Goal: Communication & Community: Connect with others

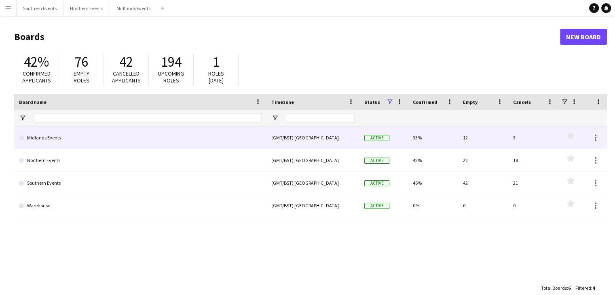
click at [86, 136] on link "Midlands Events" at bounding box center [140, 138] width 243 height 23
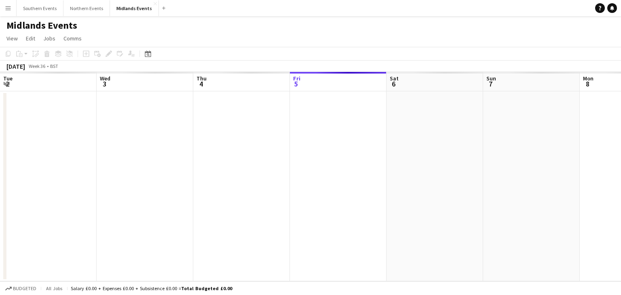
scroll to position [0, 193]
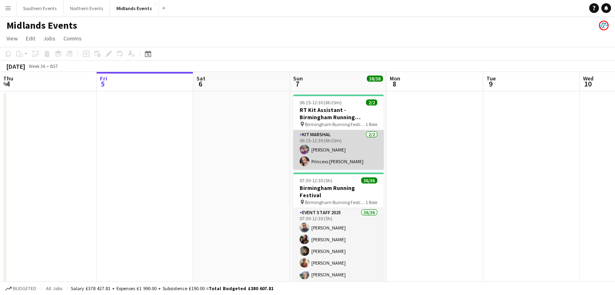
click at [332, 156] on app-card-role "Kit Marshal [DATE] 06:15-12:30 (6h15m) [PERSON_NAME] Princess [PERSON_NAME]" at bounding box center [338, 149] width 91 height 39
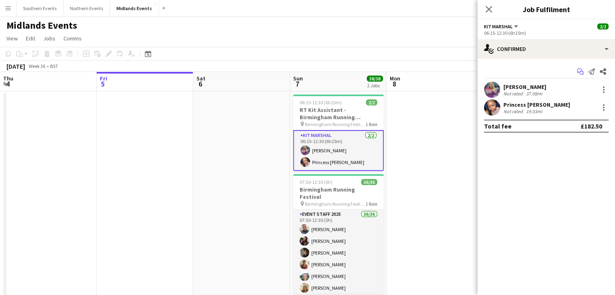
click at [579, 74] on icon "Start chat" at bounding box center [580, 71] width 6 height 6
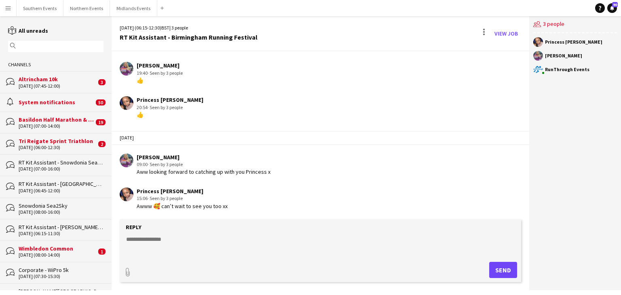
scroll to position [593, 0]
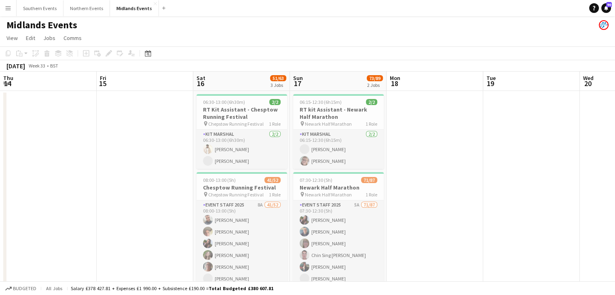
scroll to position [0, 319]
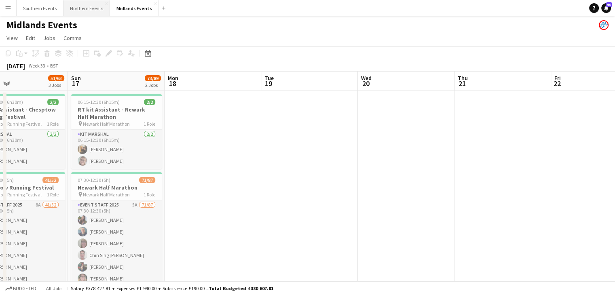
click at [91, 5] on button "Northern Events Close" at bounding box center [86, 8] width 46 height 16
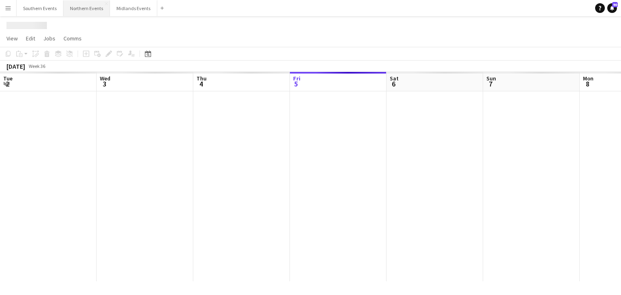
scroll to position [0, 193]
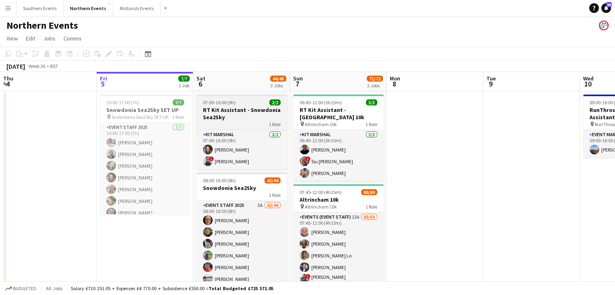
click at [274, 112] on h3 "RT Kit Assistant - Snowdonia Sea2Sky" at bounding box center [241, 113] width 91 height 15
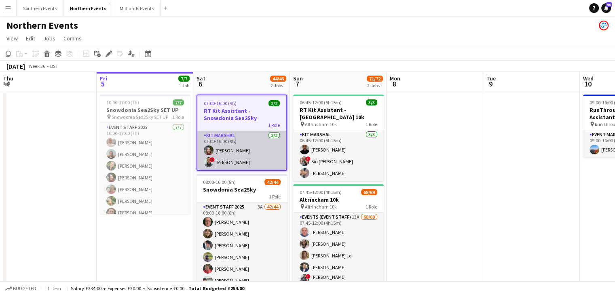
click at [265, 141] on app-card-role "Kit Marshal [DATE] 07:00-16:00 (9h) [PERSON_NAME] ! [PERSON_NAME]" at bounding box center [241, 150] width 89 height 39
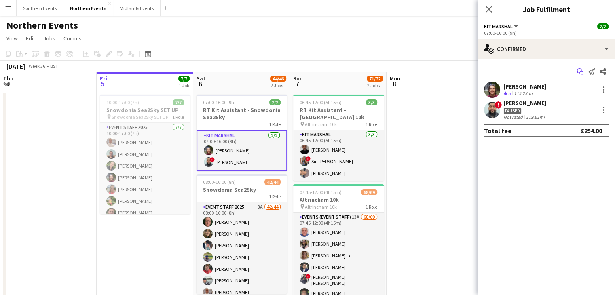
click at [579, 73] on icon "Start chat" at bounding box center [580, 71] width 6 height 6
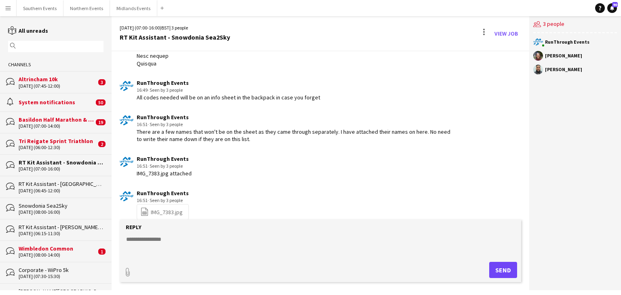
scroll to position [1057, 0]
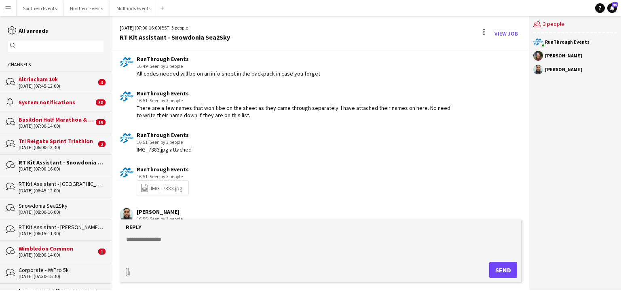
click at [168, 185] on link "file-spreadsheet IMG_7383.jpg" at bounding box center [161, 188] width 42 height 9
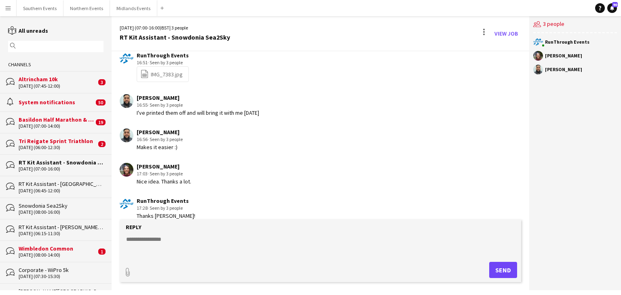
scroll to position [1171, 0]
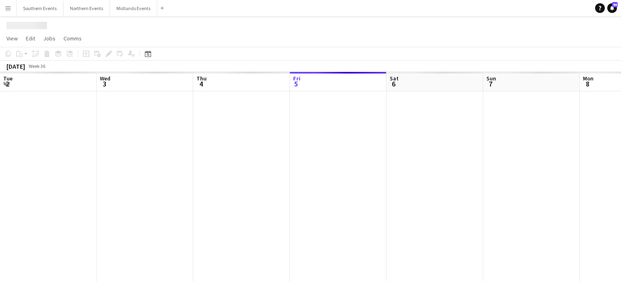
scroll to position [0, 193]
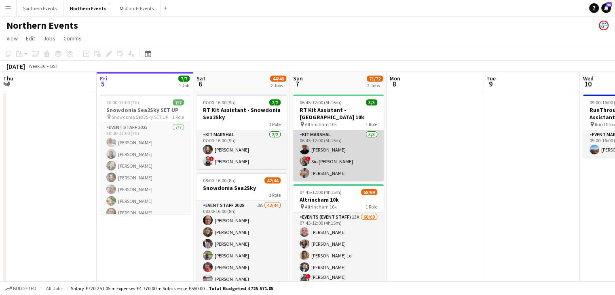
click at [364, 160] on app-card-role "Kit Marshal [DATE] 06:45-12:00 (5h15m) [PERSON_NAME] ! [PERSON_NAME] [PERSON_NA…" at bounding box center [338, 155] width 91 height 51
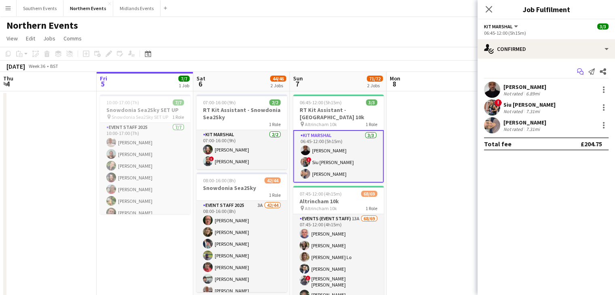
click at [582, 73] on icon "Start chat" at bounding box center [580, 71] width 6 height 6
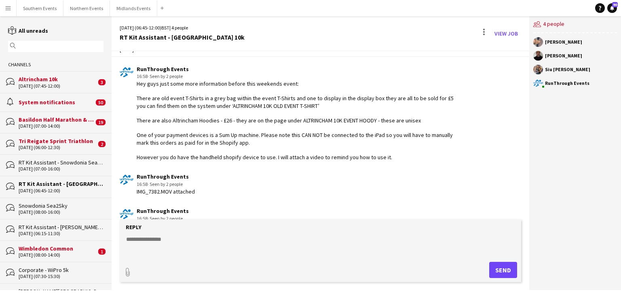
scroll to position [876, 0]
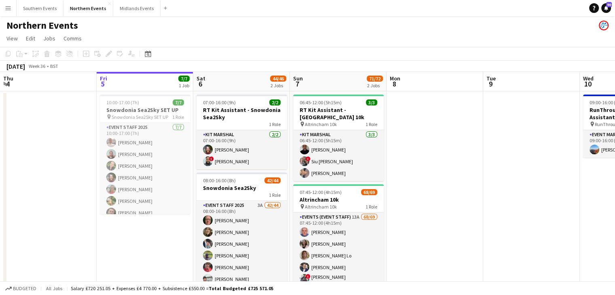
scroll to position [6, 0]
